Goal: Information Seeking & Learning: Learn about a topic

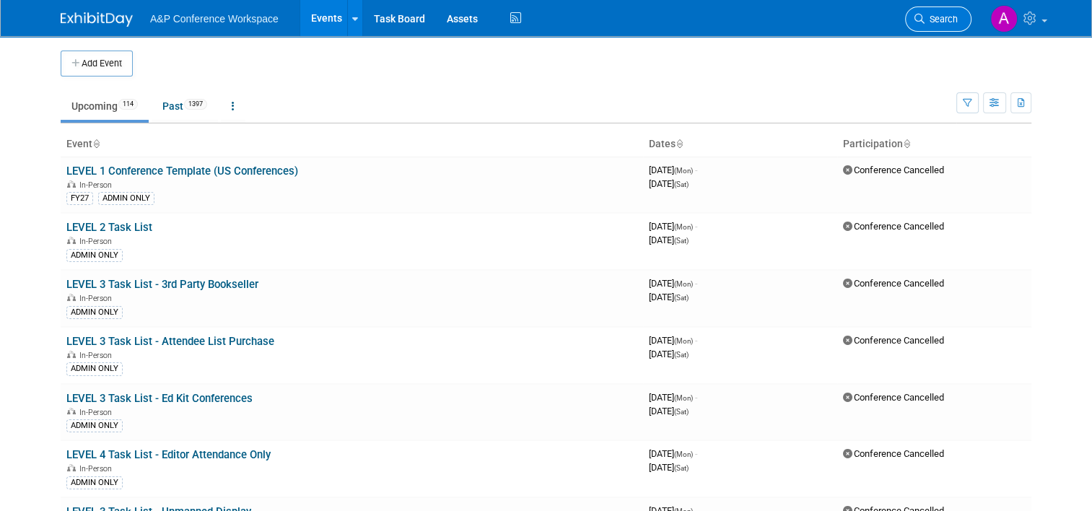
click at [944, 9] on link "Search" at bounding box center [938, 18] width 66 height 25
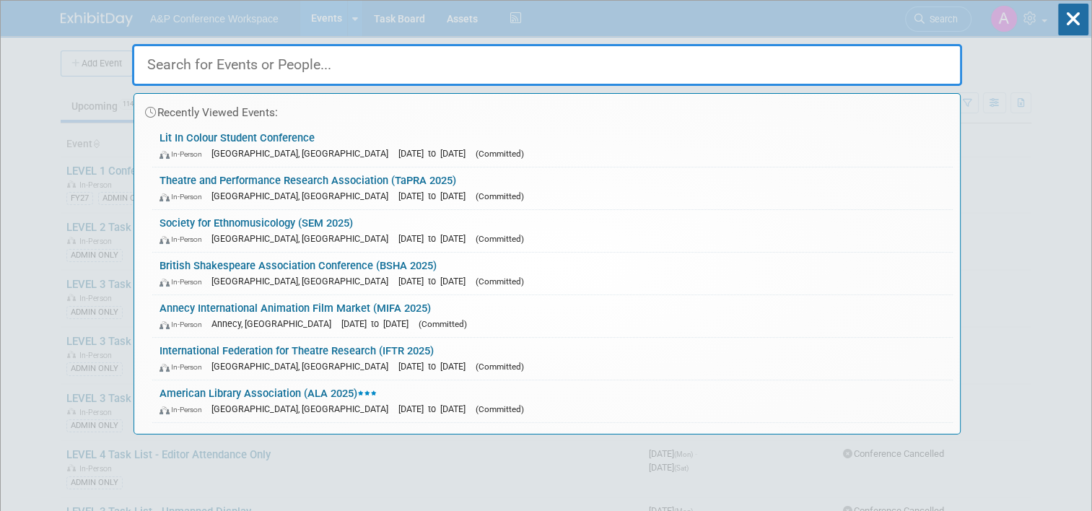
click at [598, 64] on input "text" at bounding box center [547, 65] width 830 height 42
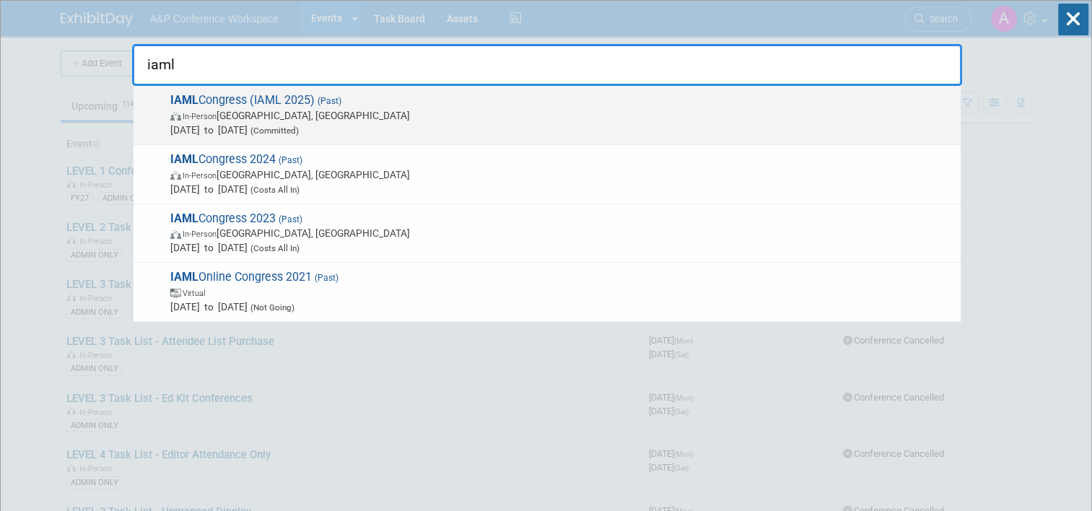
type input "iaml"
click at [399, 110] on span "In-Person Salzburg, Austria" at bounding box center [561, 115] width 783 height 14
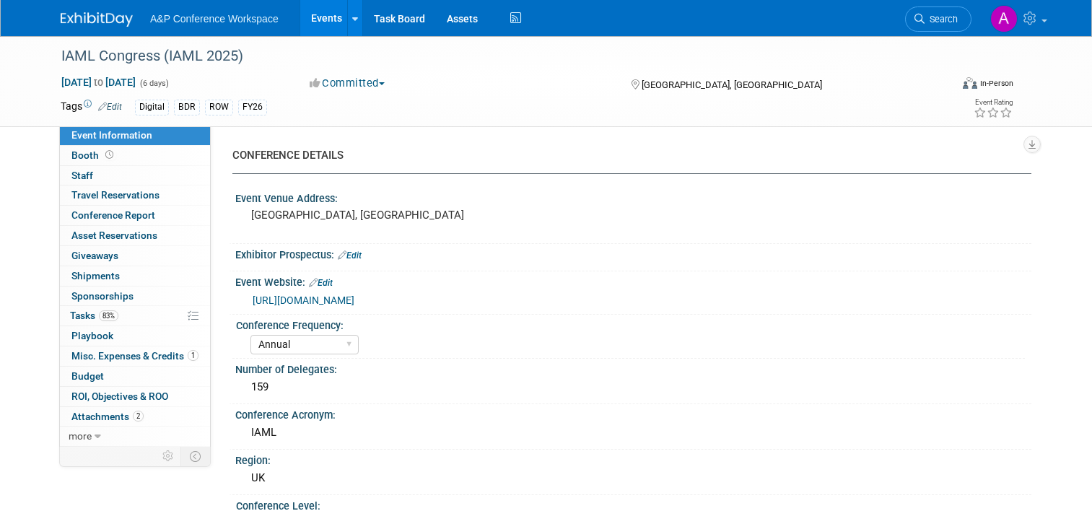
select select "Annual"
select select "Level 3"
select select "Program Advert"
select select "Libraries"
select select "Bloomsbury Digital Resources"
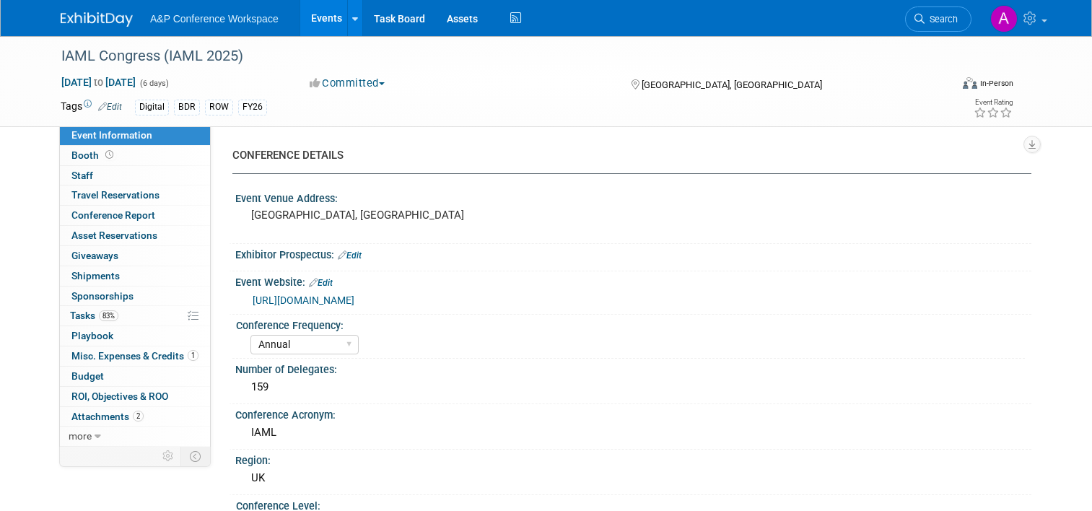
select select "[PERSON_NAME]"
select select "Brand/Subject Presence​"
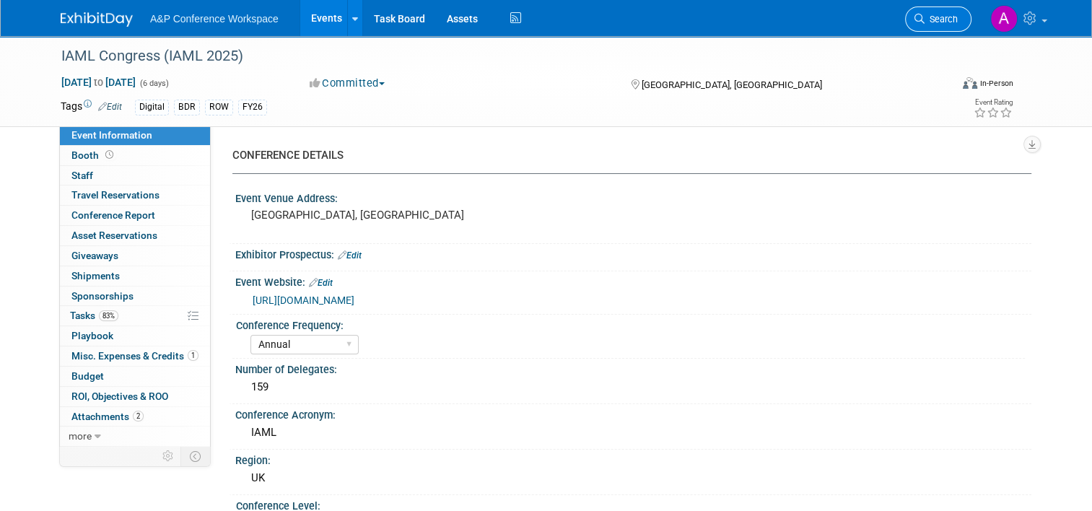
click at [935, 21] on span "Search" at bounding box center [941, 19] width 33 height 11
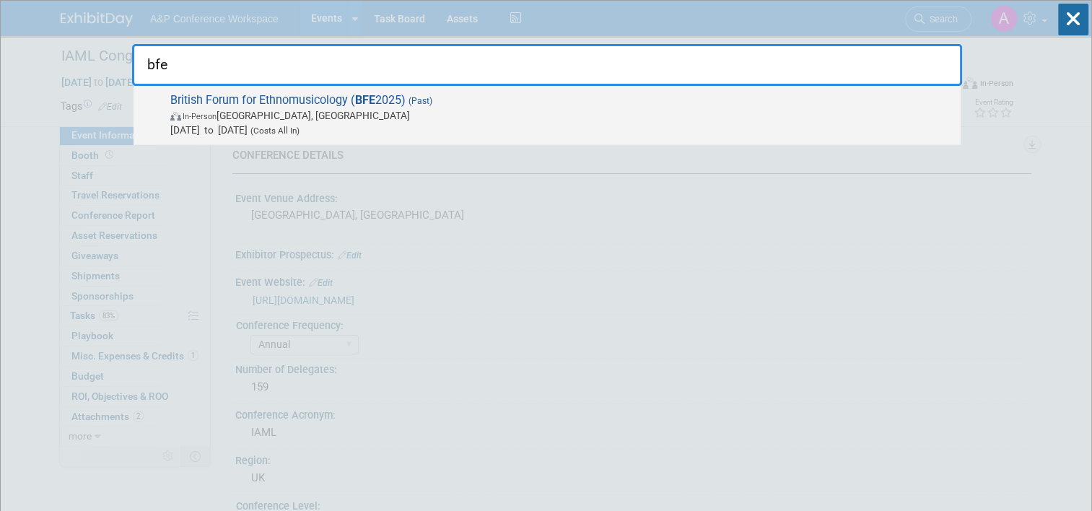
type input "bfe"
click at [396, 114] on span "In-Person [GEOGRAPHIC_DATA], [GEOGRAPHIC_DATA]" at bounding box center [561, 115] width 783 height 14
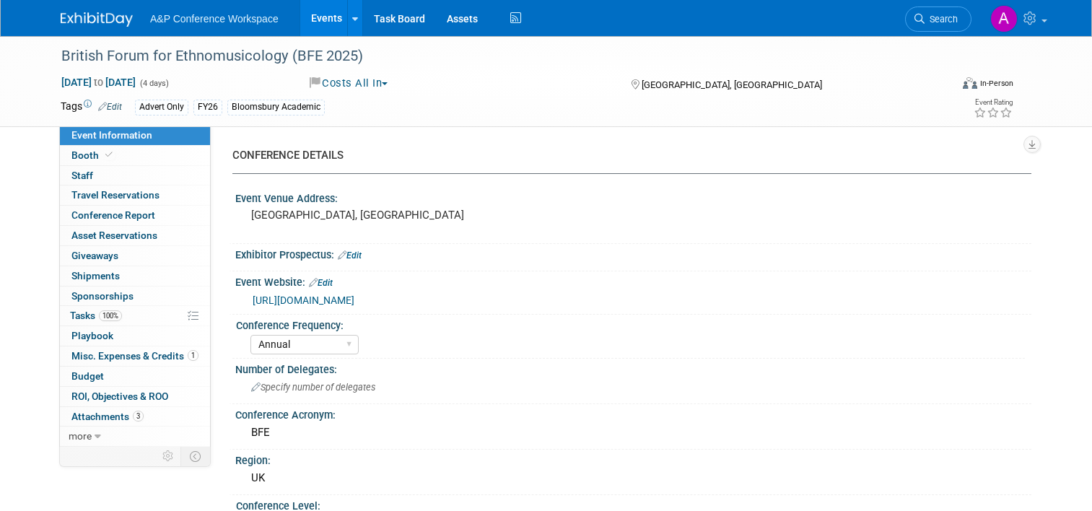
select select "Annual"
select select "Level 3"
select select "Program Advert"
select select "Music & Sound Studies"
select select "Bloomsbury Academic"
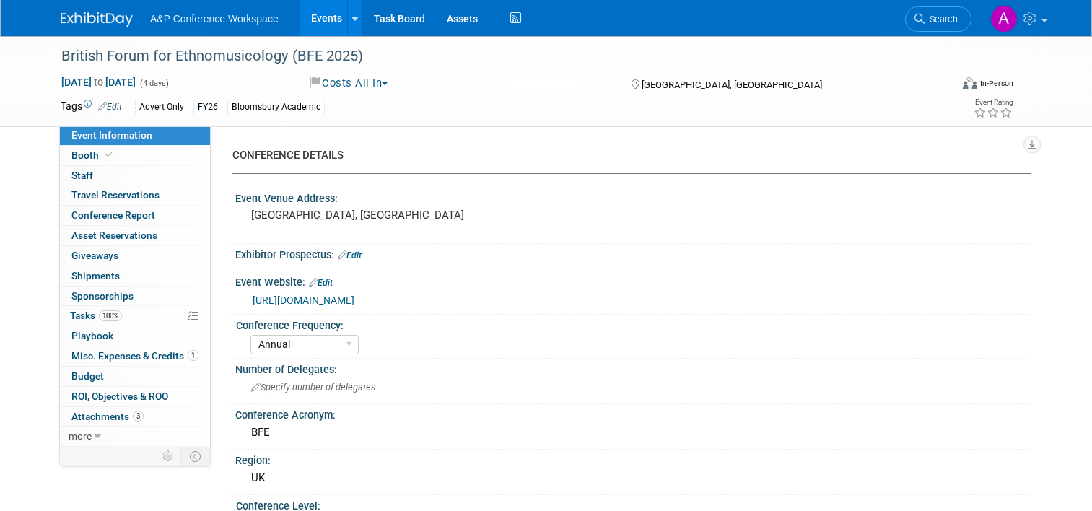
select select "[PERSON_NAME]"
select select "Networking/Commissioning"
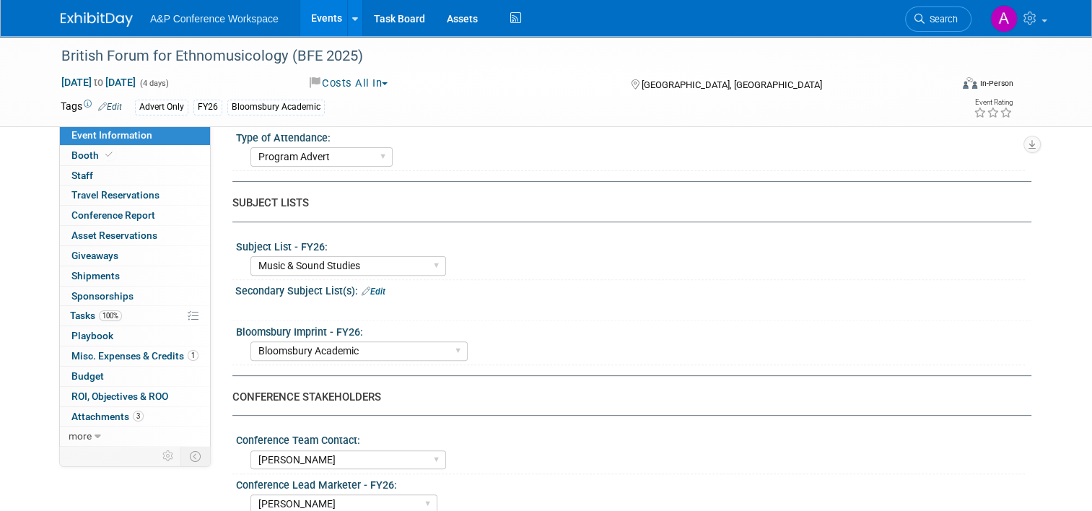
scroll to position [433, 0]
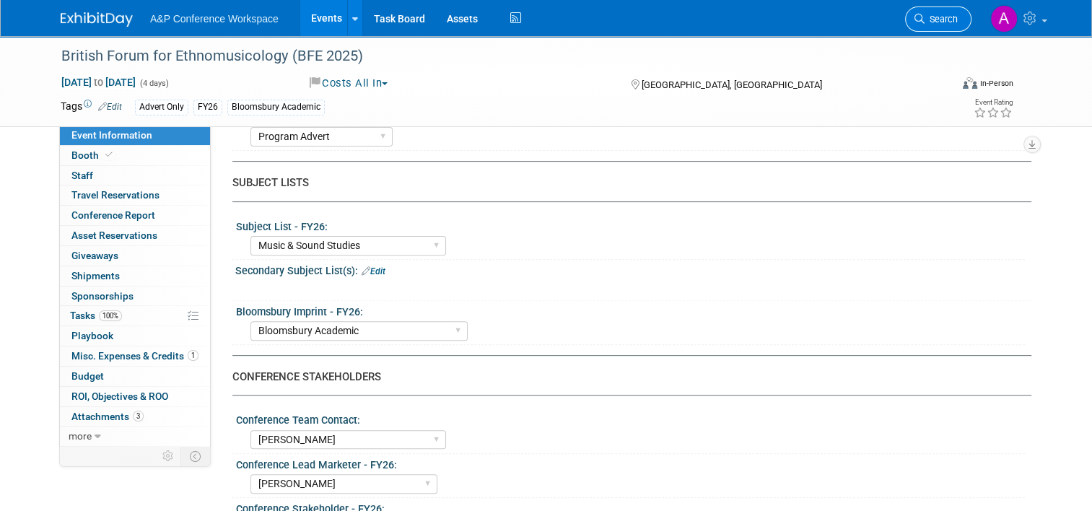
click at [950, 12] on link "Search" at bounding box center [938, 18] width 66 height 25
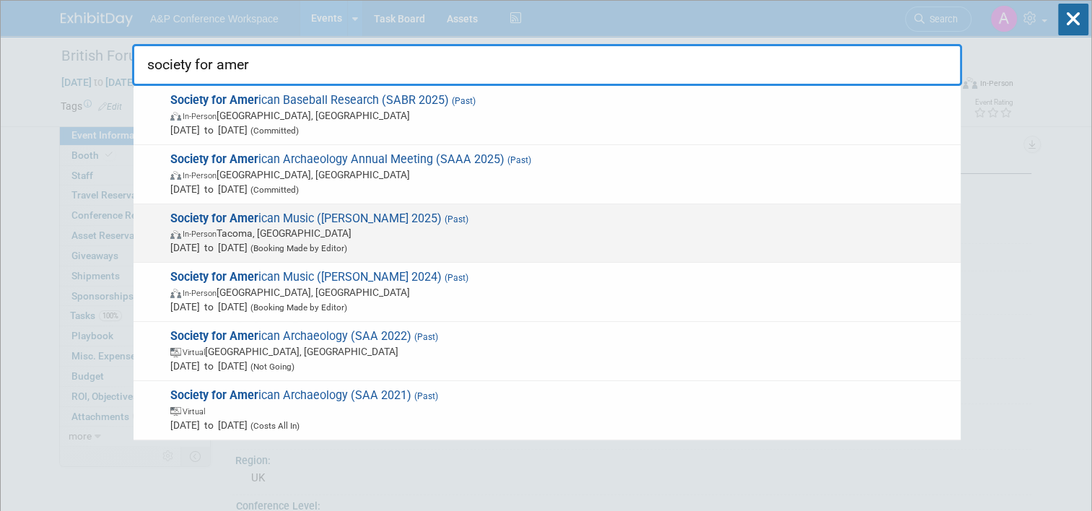
type input "society for amer"
click at [710, 230] on span "In-Person Tacoma, WA" at bounding box center [561, 233] width 783 height 14
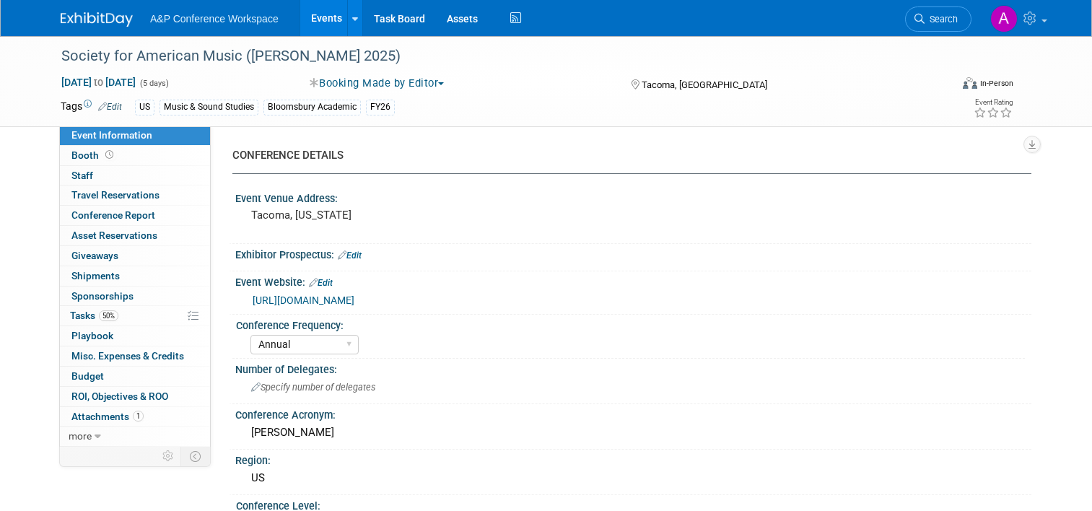
select select "Annual"
select select "Level 4"
select select "Editor Attendance Only"
select select "Music & Sound Studies"
select select "Bloomsbury Academic"
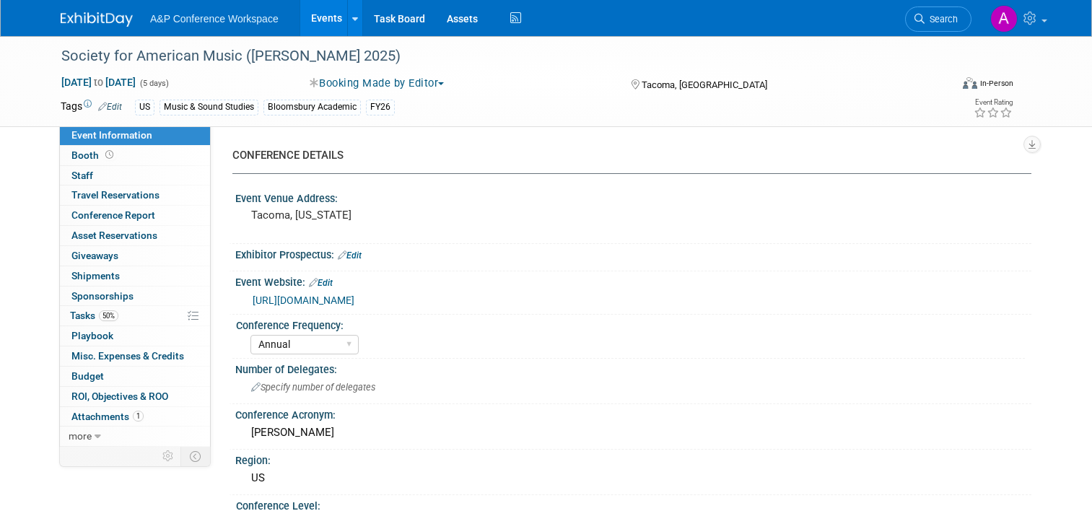
select select "[PERSON_NAME]"
select select "Networking/Commissioning"
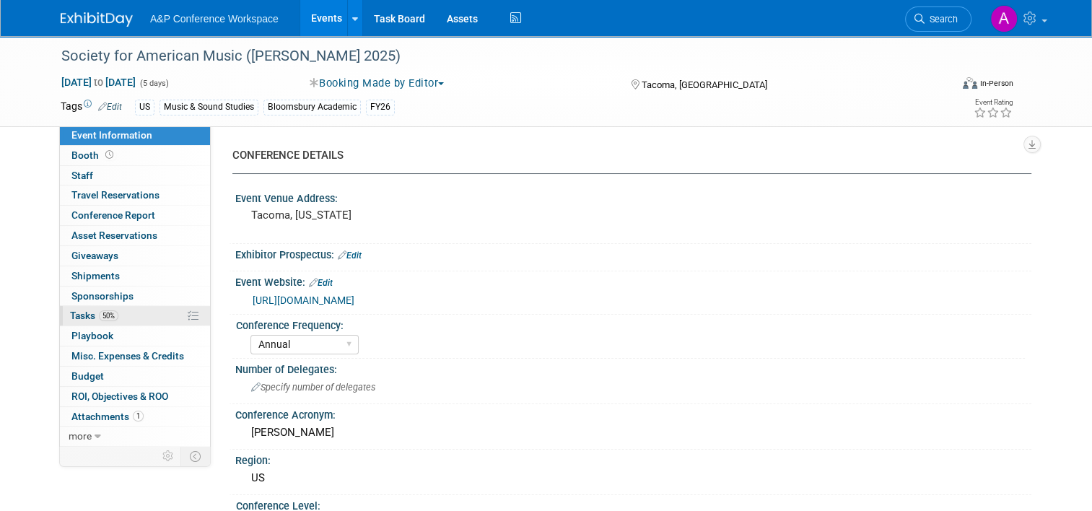
click at [110, 318] on span "Tasks 50%" at bounding box center [94, 316] width 48 height 12
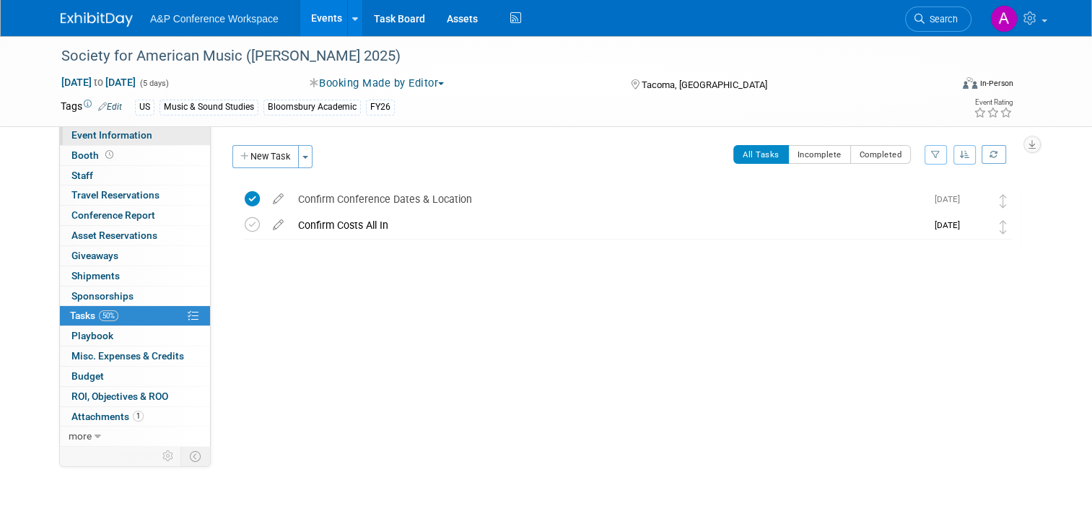
click at [149, 134] on link "Event Information" at bounding box center [135, 135] width 150 height 19
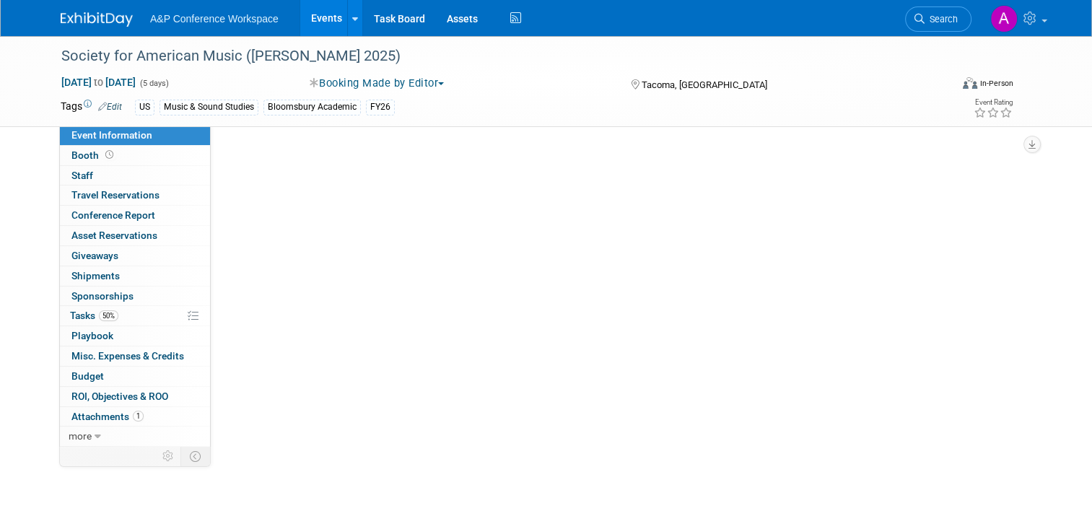
select select "Annual"
select select "Level 4"
select select "Editor Attendance Only"
select select "Music & Sound Studies"
select select "Bloomsbury Academic"
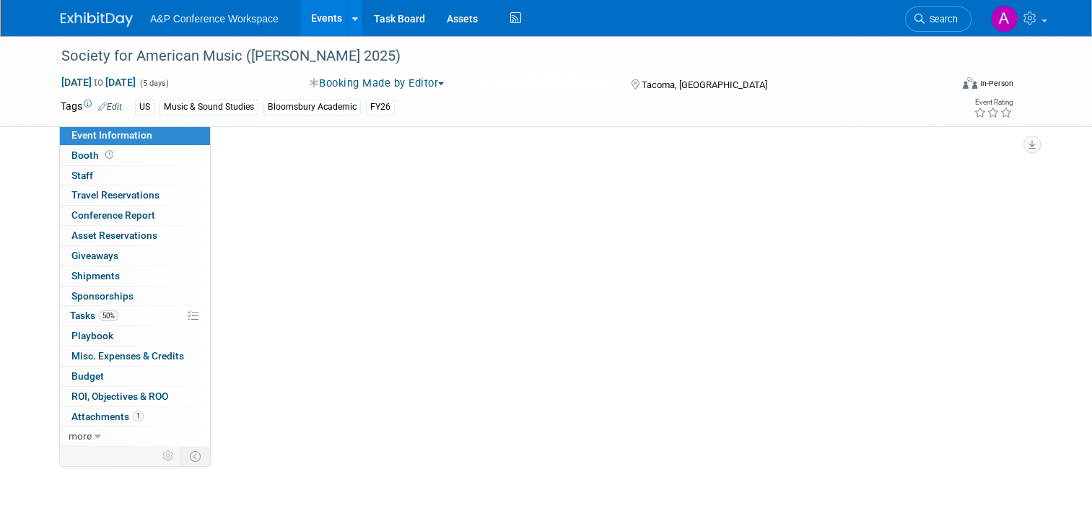
select select "[PERSON_NAME]"
select select "Networking/Commissioning"
